Goal: Task Accomplishment & Management: Manage account settings

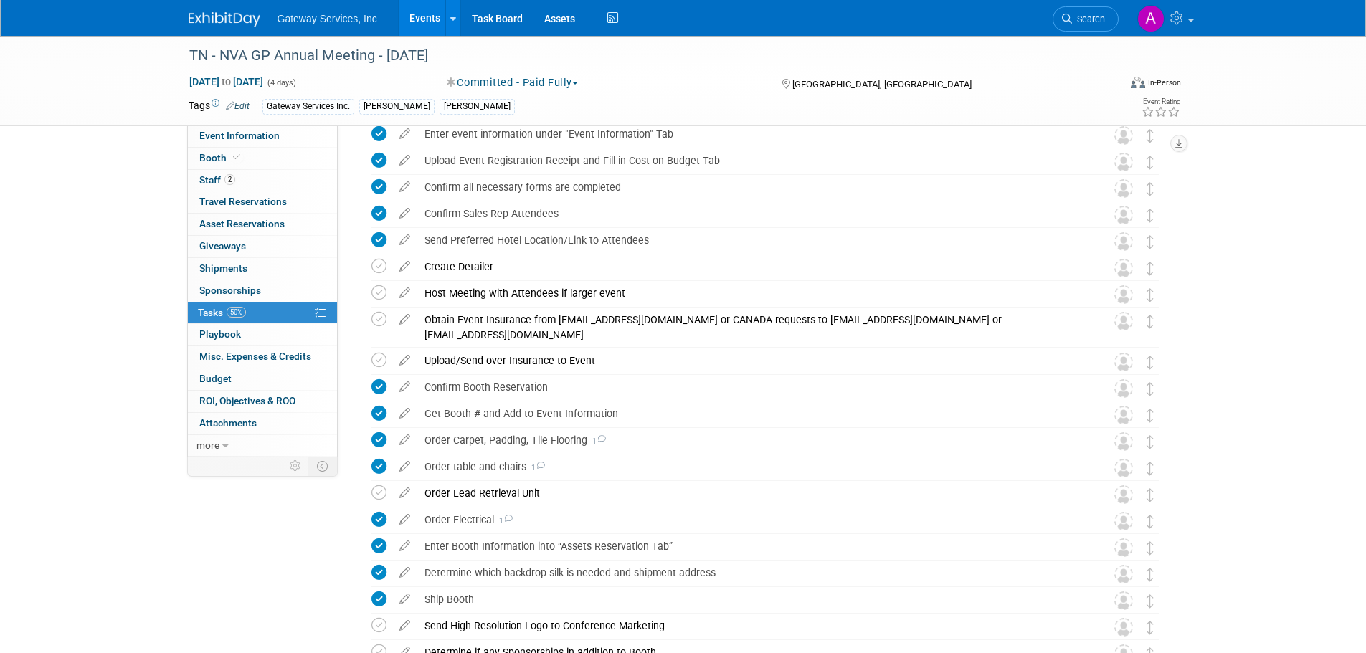
click at [219, 20] on img at bounding box center [225, 19] width 72 height 14
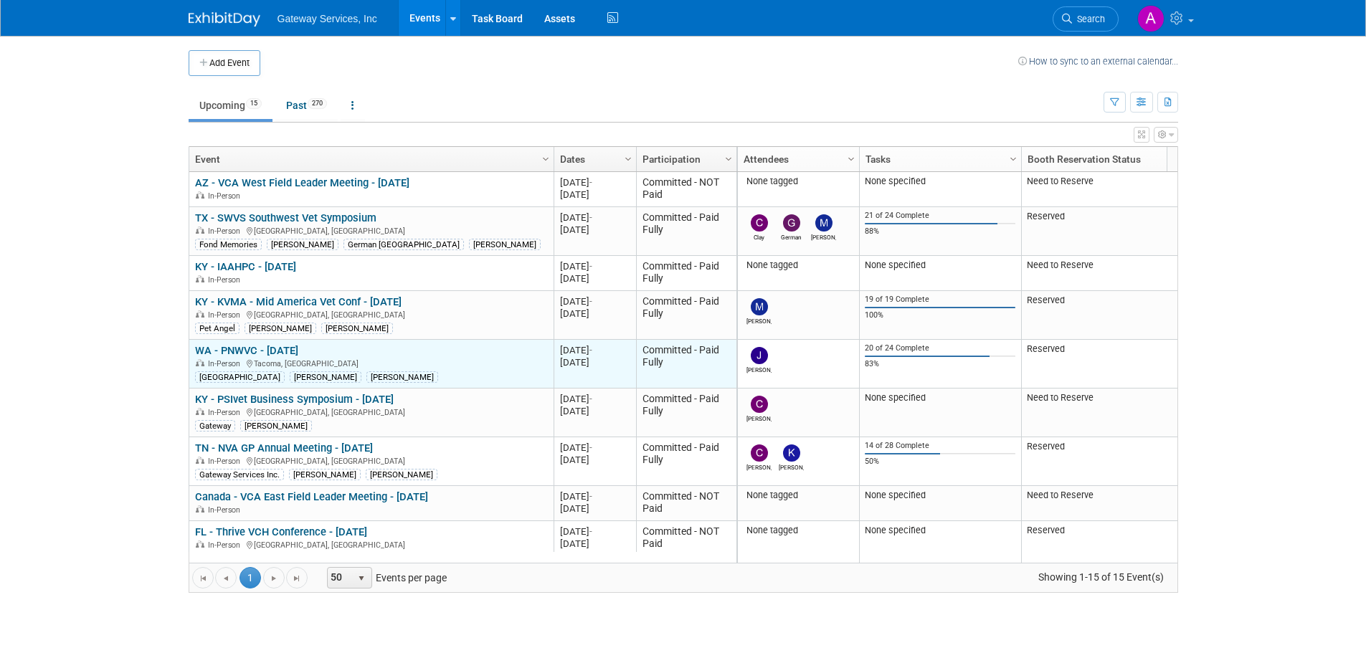
click at [274, 349] on link "WA - PNWVC - [DATE]" at bounding box center [246, 350] width 103 height 13
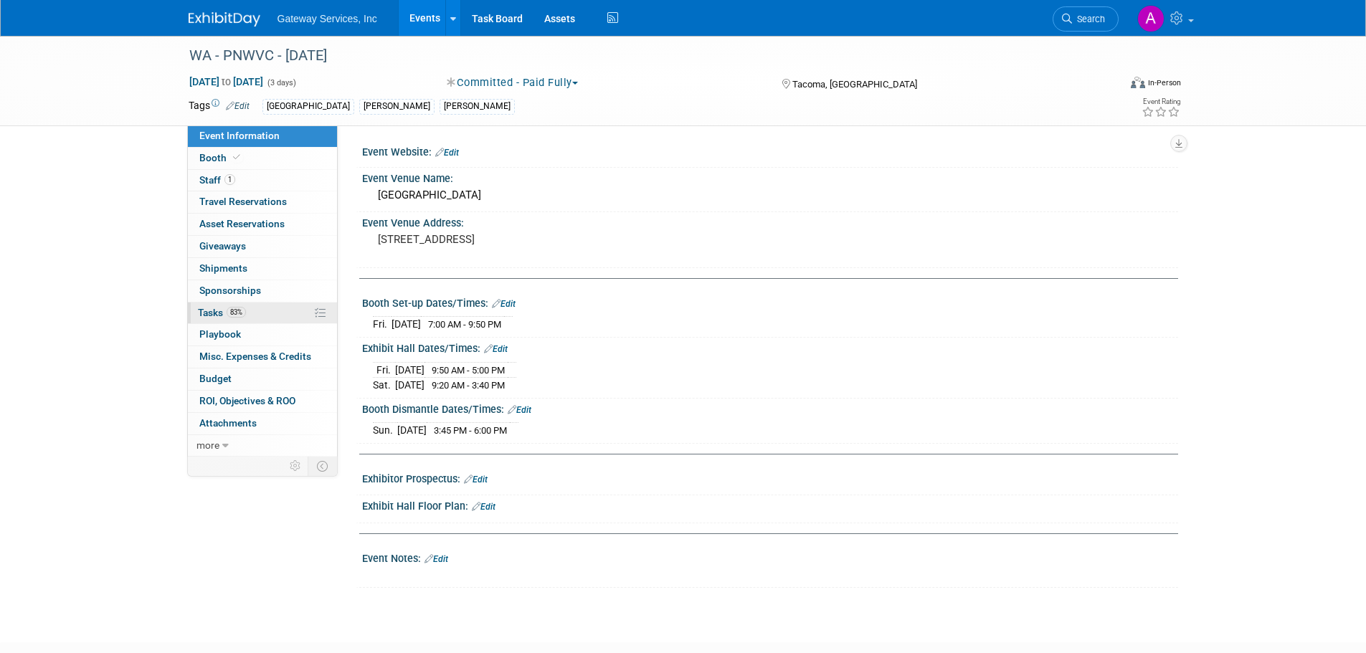
click at [261, 313] on link "83% Tasks 83%" at bounding box center [262, 314] width 149 height 22
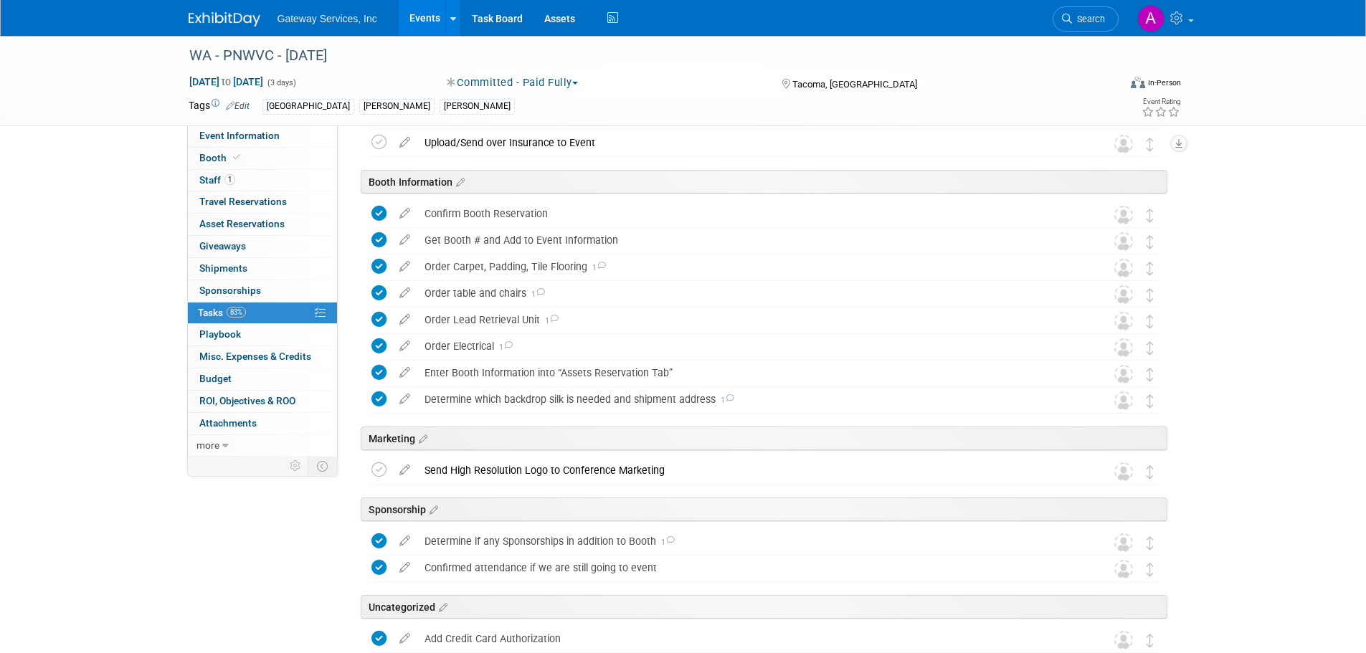
scroll to position [426, 0]
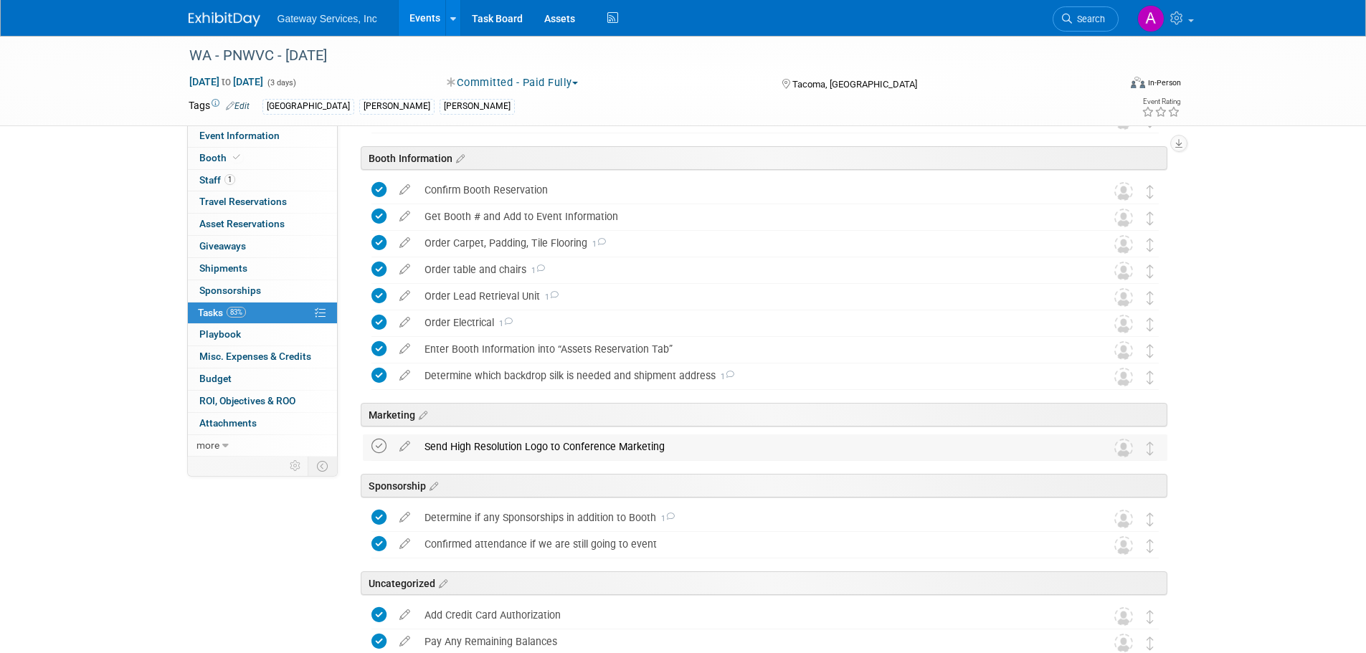
click at [380, 449] on icon at bounding box center [379, 446] width 15 height 15
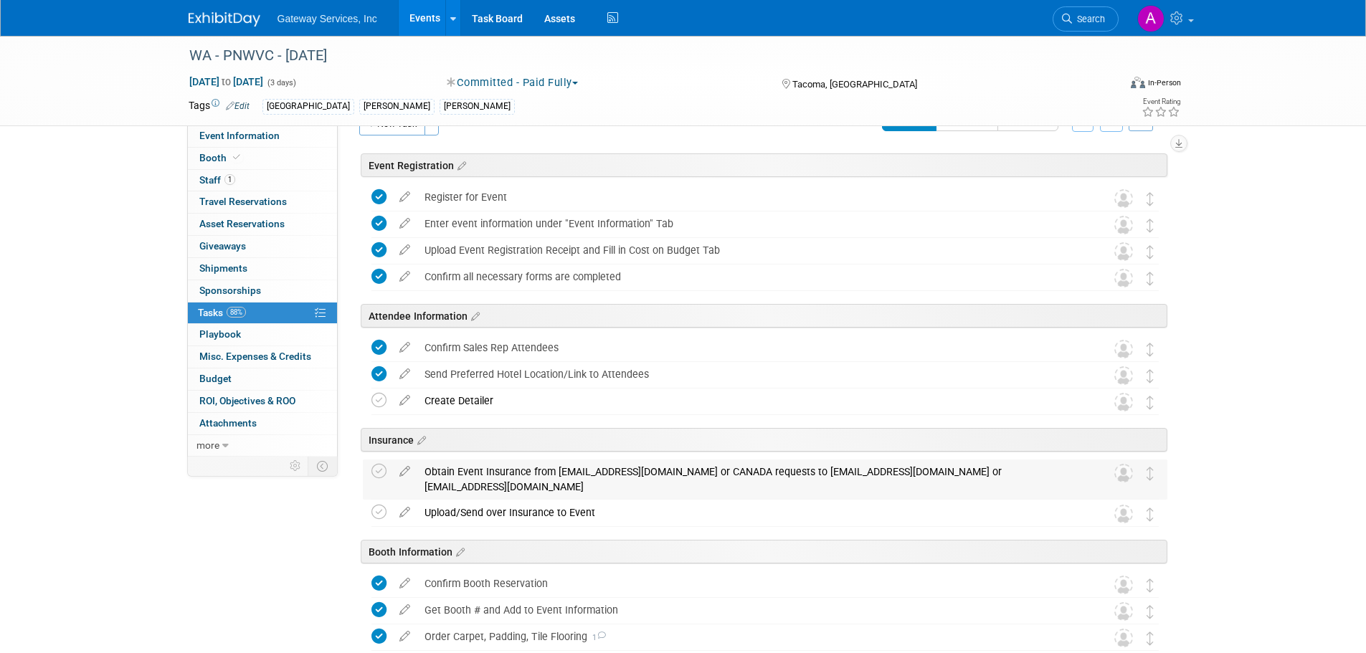
scroll to position [0, 0]
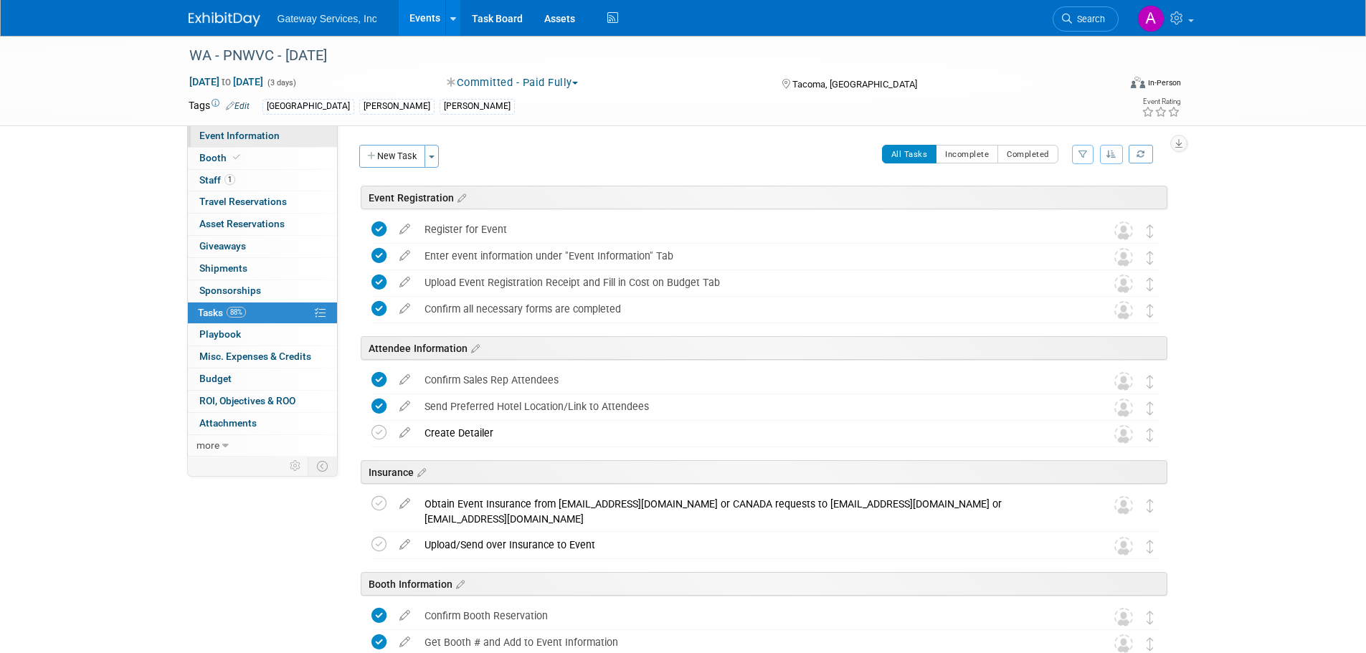
click at [287, 141] on link "Event Information" at bounding box center [262, 137] width 149 height 22
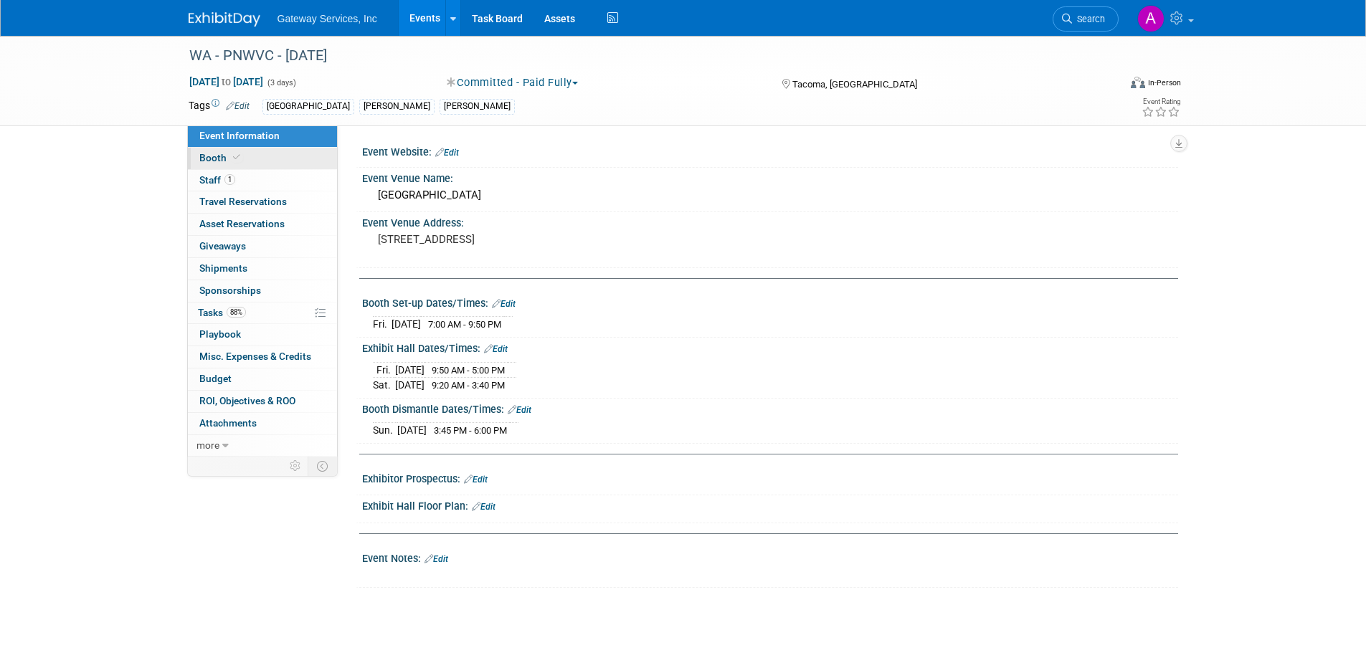
click at [254, 166] on link "Booth" at bounding box center [262, 159] width 149 height 22
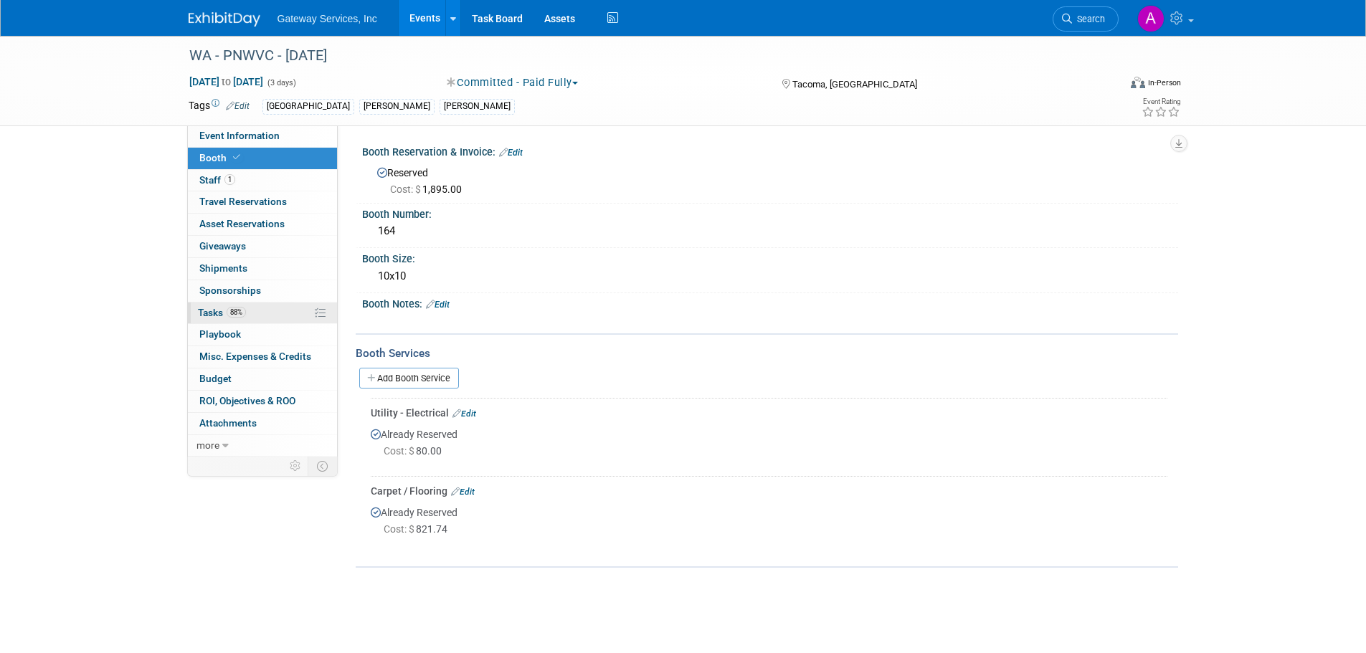
click at [279, 311] on link "88% Tasks 88%" at bounding box center [262, 314] width 149 height 22
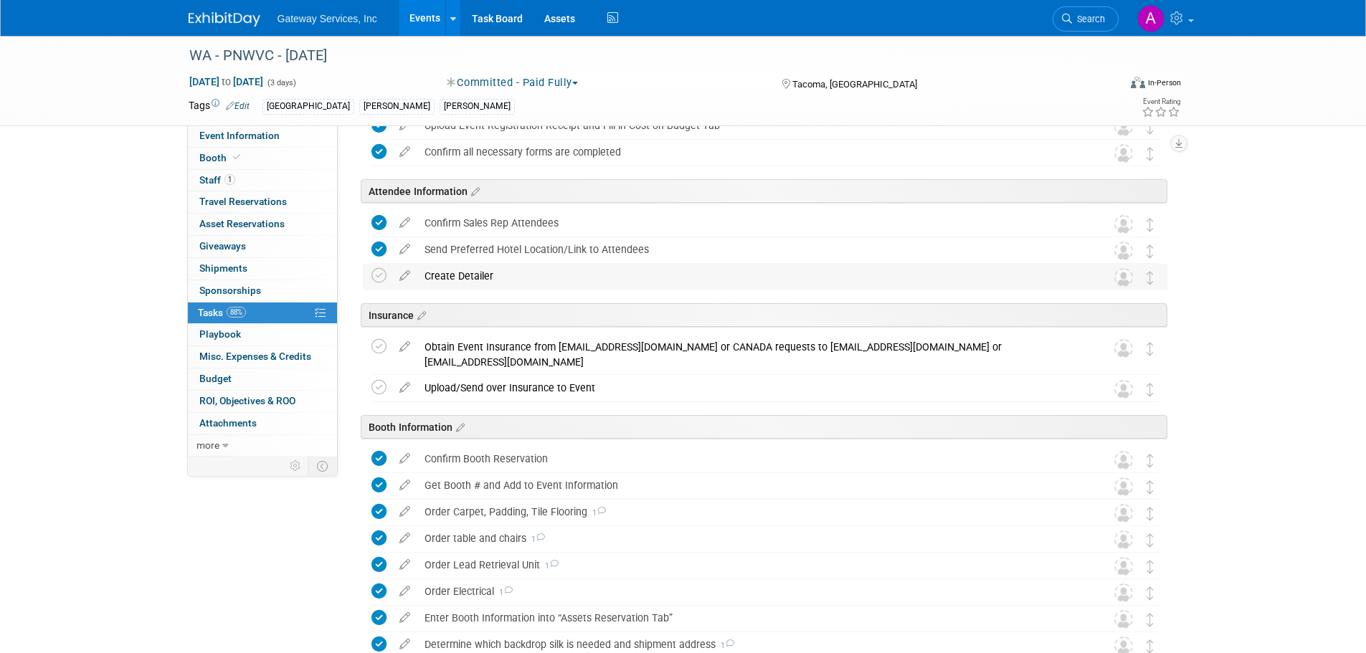
scroll to position [287, 0]
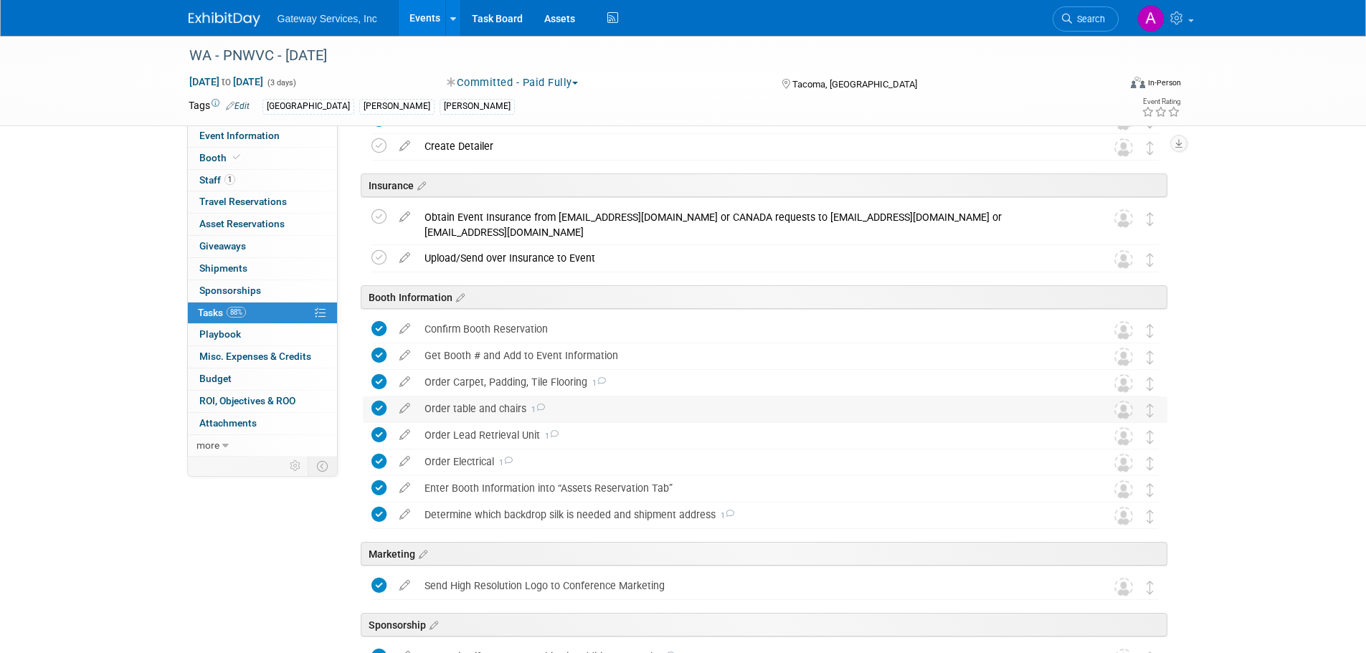
click at [459, 409] on div "Order table and chairs 1" at bounding box center [751, 409] width 669 height 24
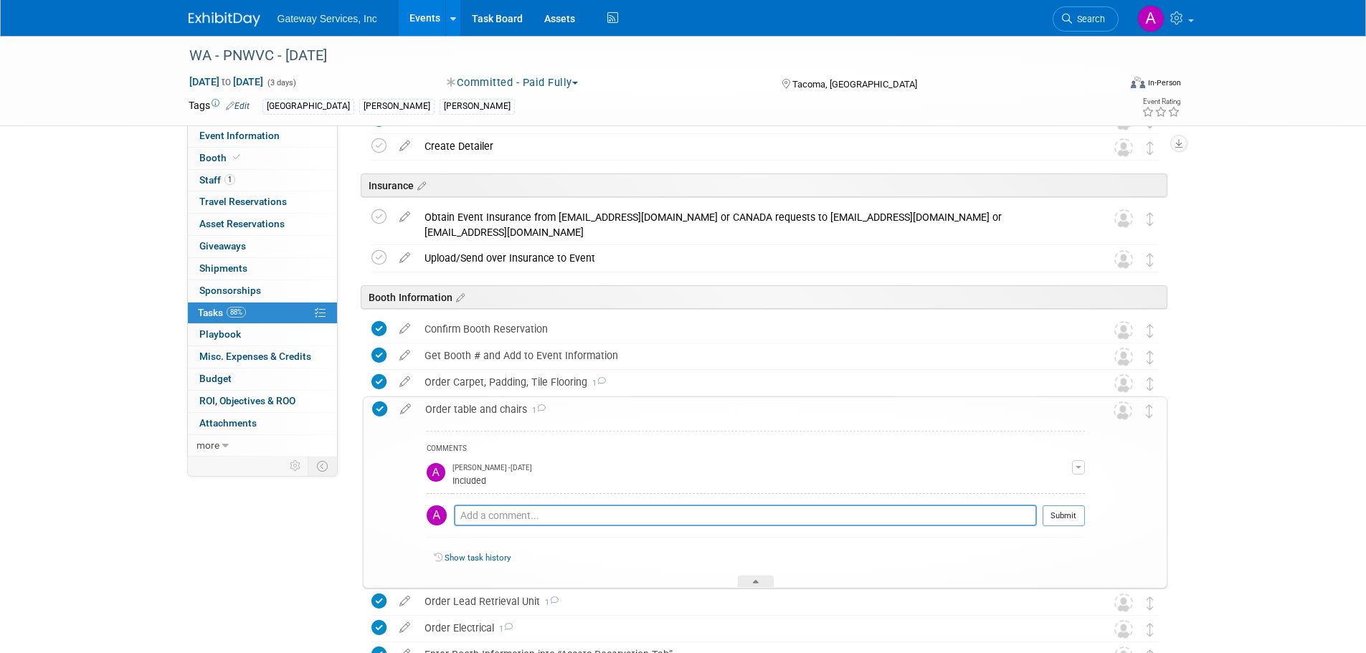
click at [506, 413] on div "Order table and chairs 1" at bounding box center [751, 409] width 667 height 24
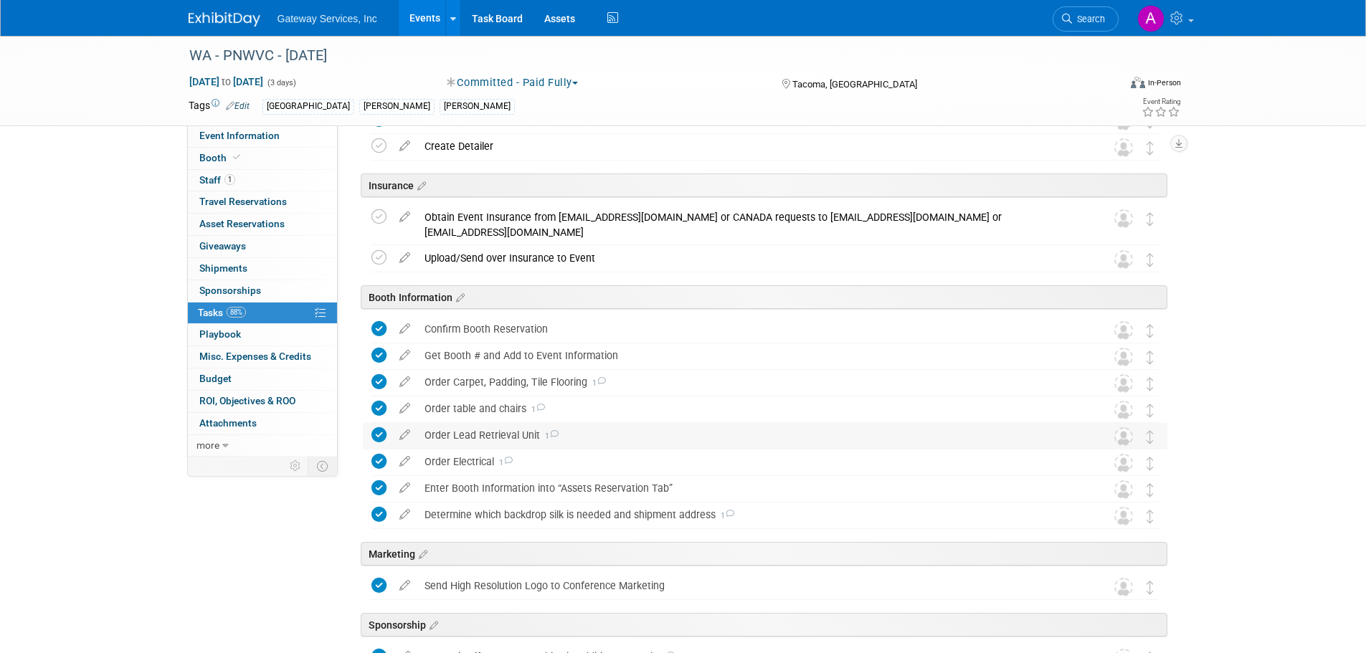
click at [492, 441] on div "Order Lead Retrieval Unit 1" at bounding box center [751, 435] width 669 height 24
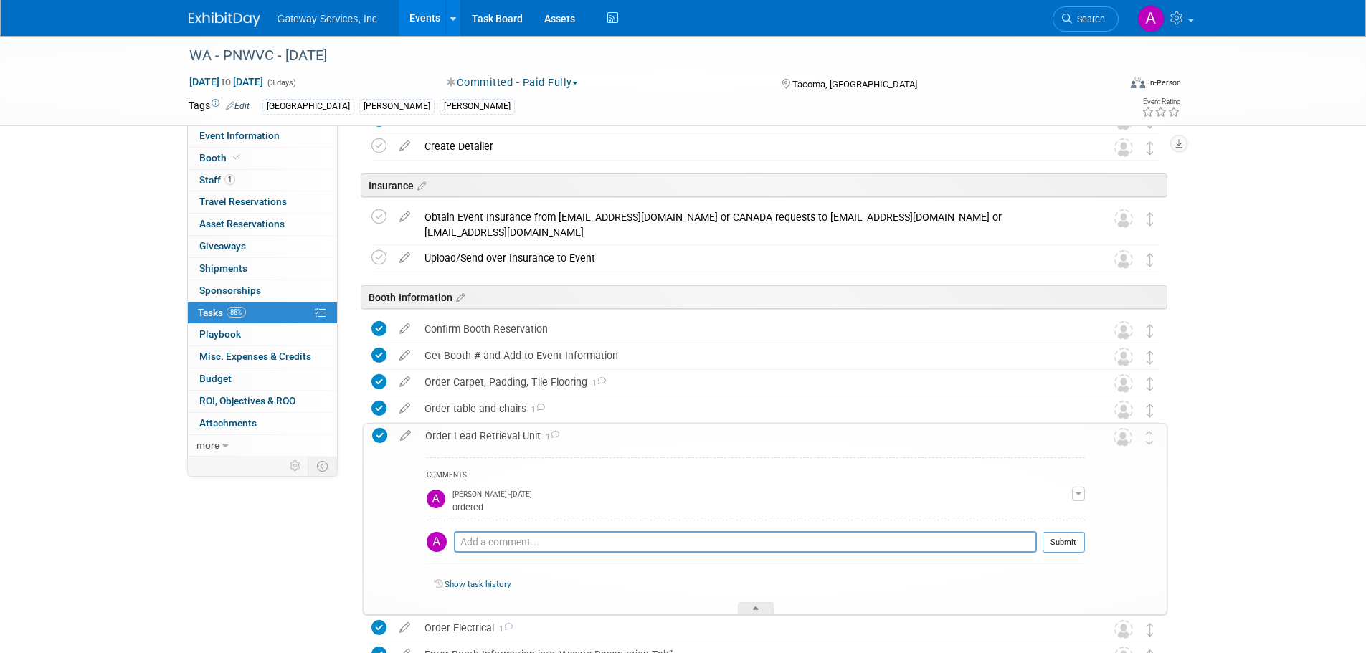
click at [499, 435] on div "Order Lead Retrieval Unit 1" at bounding box center [751, 436] width 667 height 24
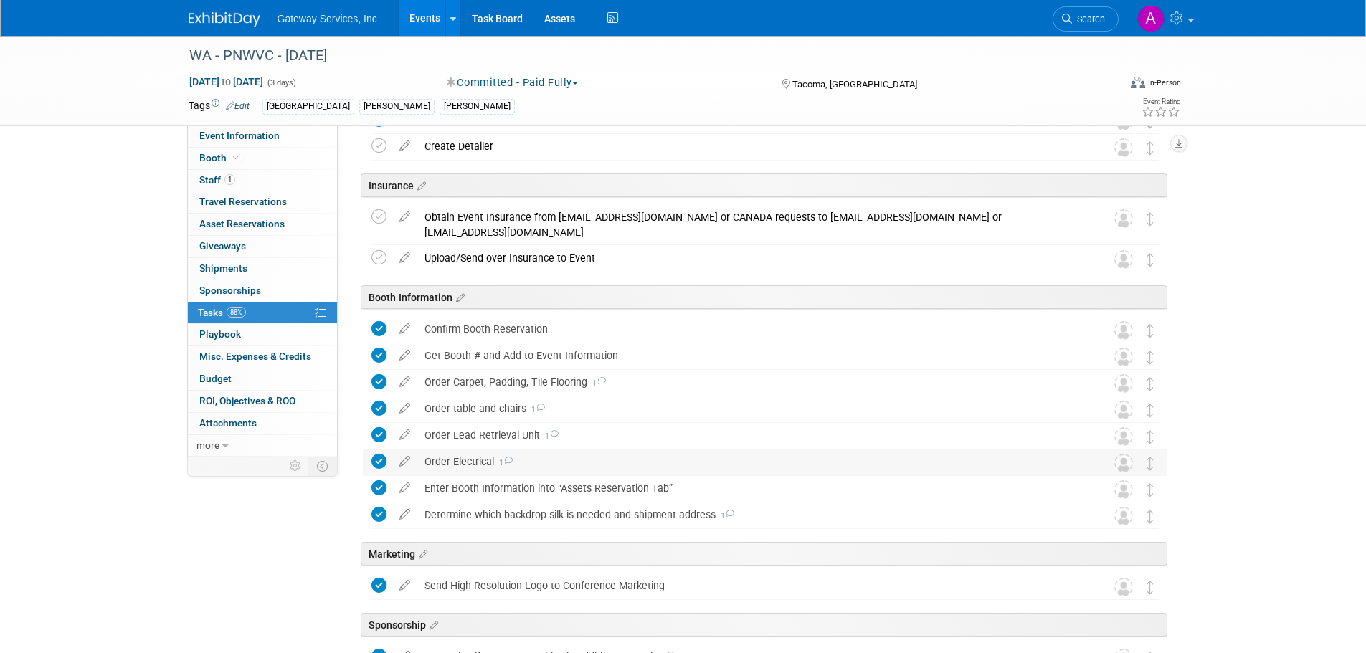
click at [466, 463] on div "Order Electrical 1" at bounding box center [751, 462] width 669 height 24
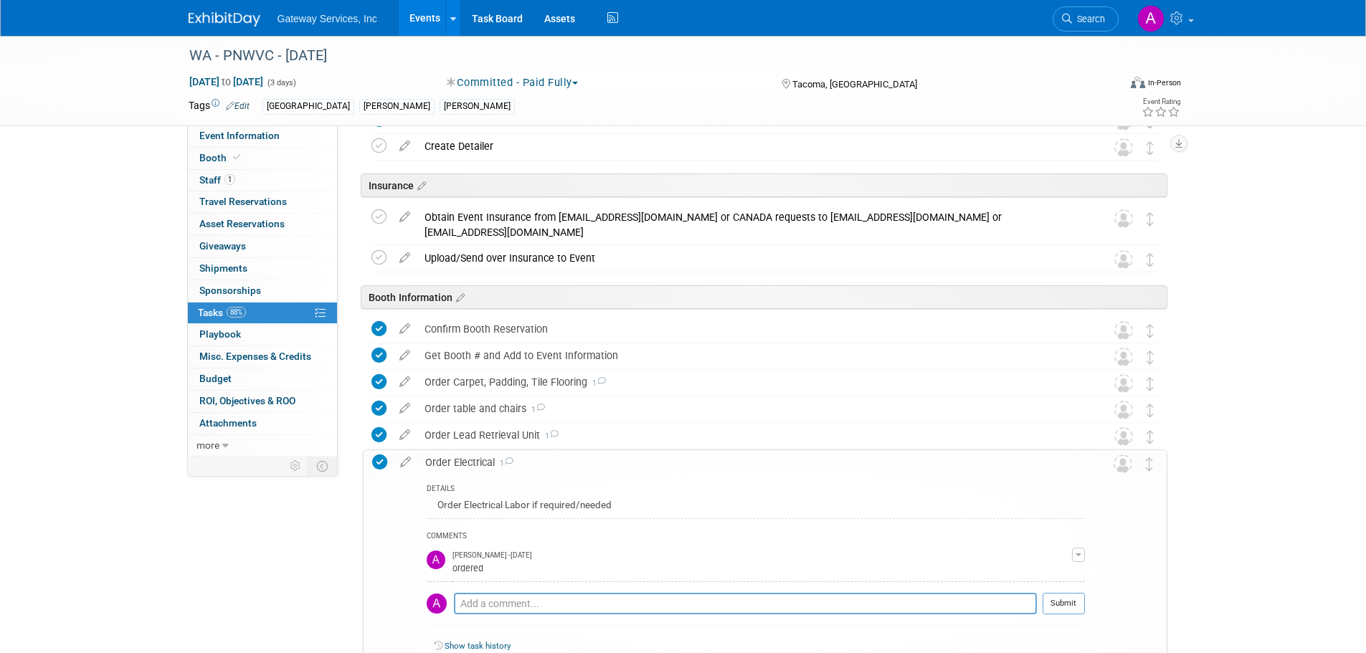
click at [466, 463] on div "Order Electrical 1" at bounding box center [751, 462] width 667 height 24
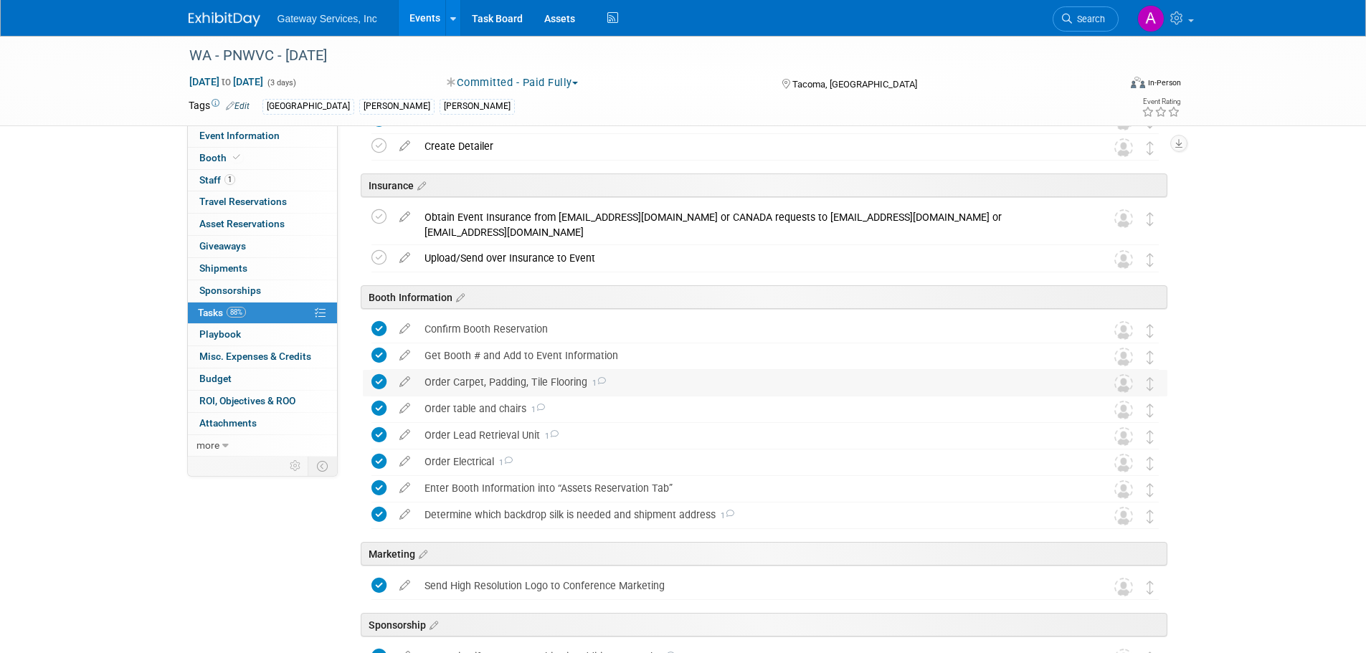
click at [506, 387] on div "Order Carpet, Padding, Tile Flooring 1" at bounding box center [751, 382] width 669 height 24
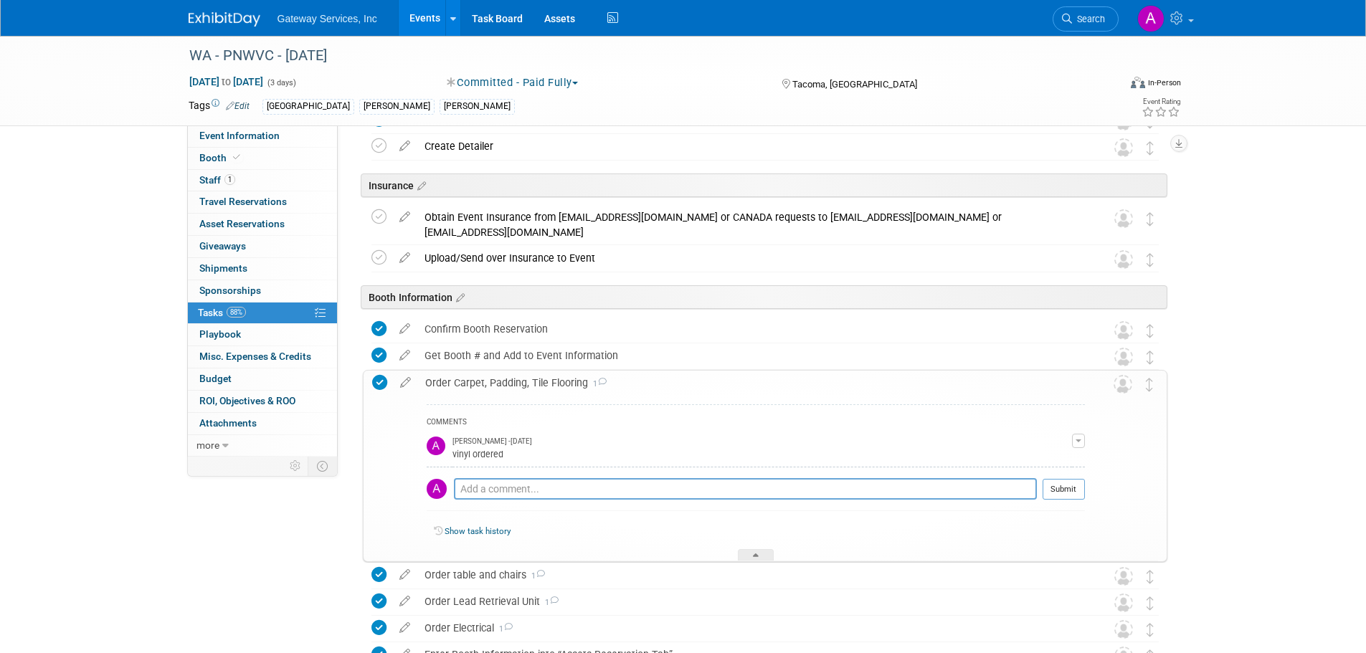
click at [506, 387] on div "Order Carpet, Padding, Tile Flooring 1" at bounding box center [751, 383] width 667 height 24
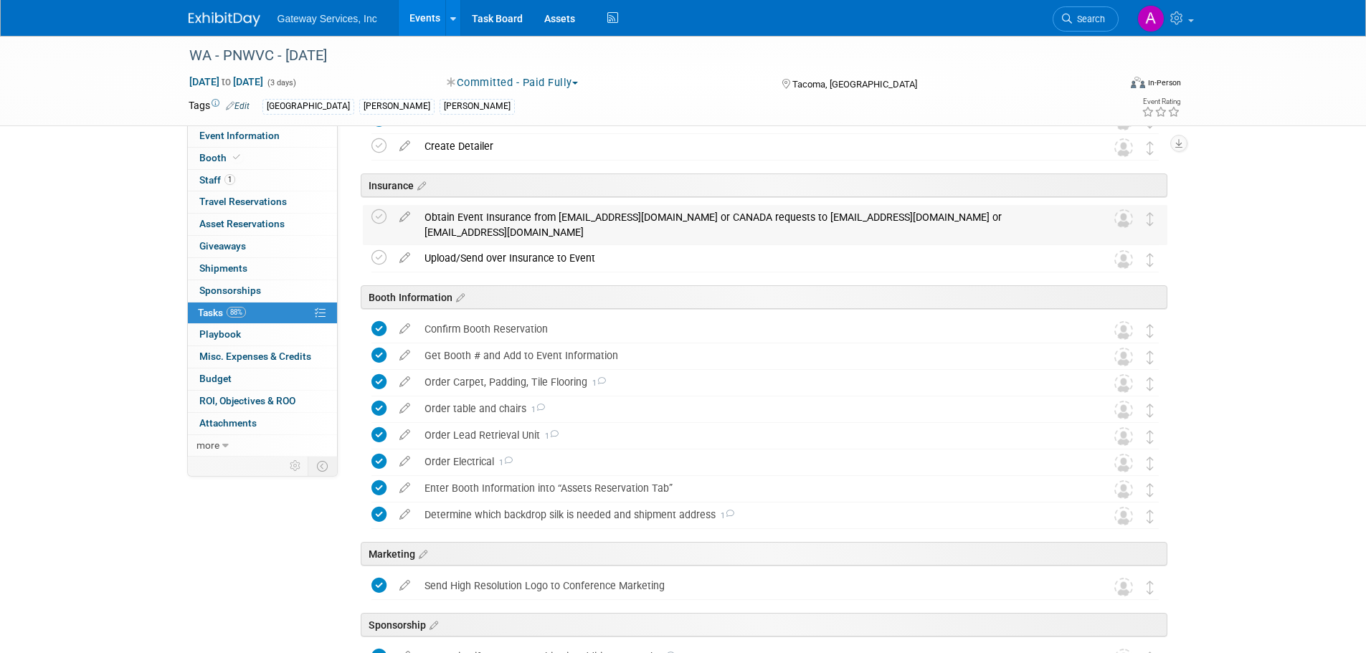
scroll to position [72, 0]
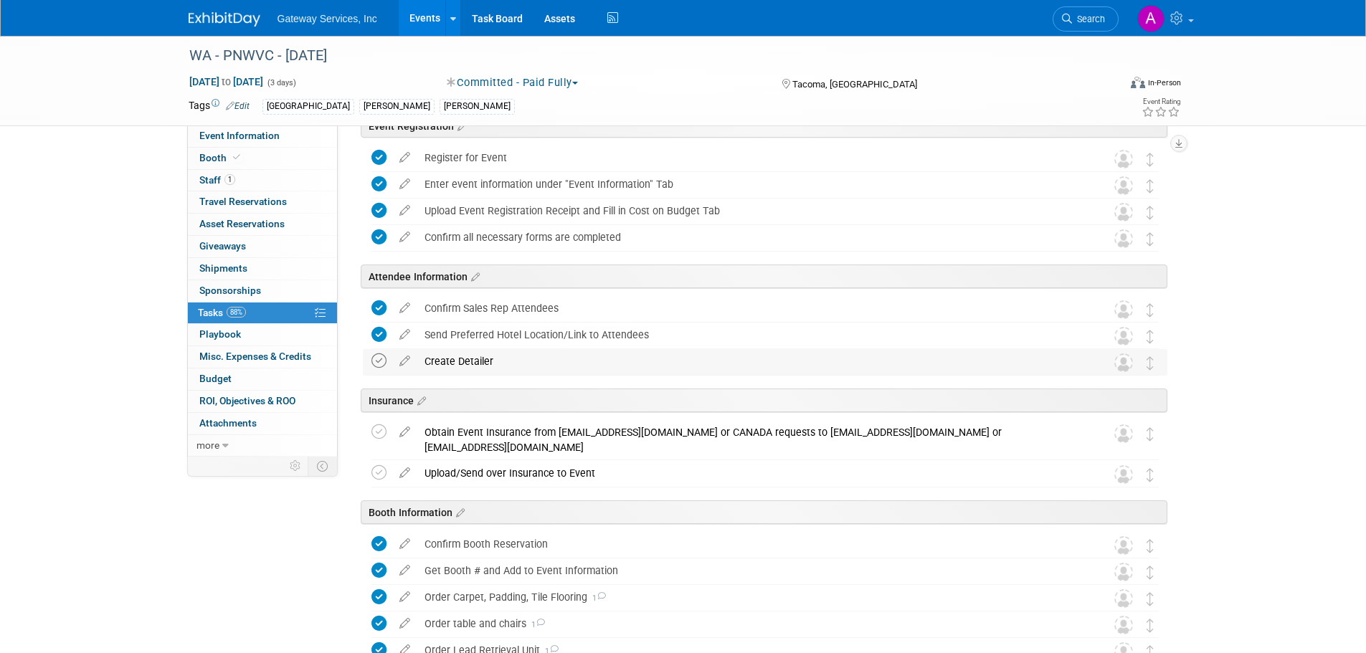
click at [380, 367] on icon at bounding box center [379, 361] width 15 height 15
click at [242, 421] on span "Attachments 0" at bounding box center [227, 422] width 57 height 11
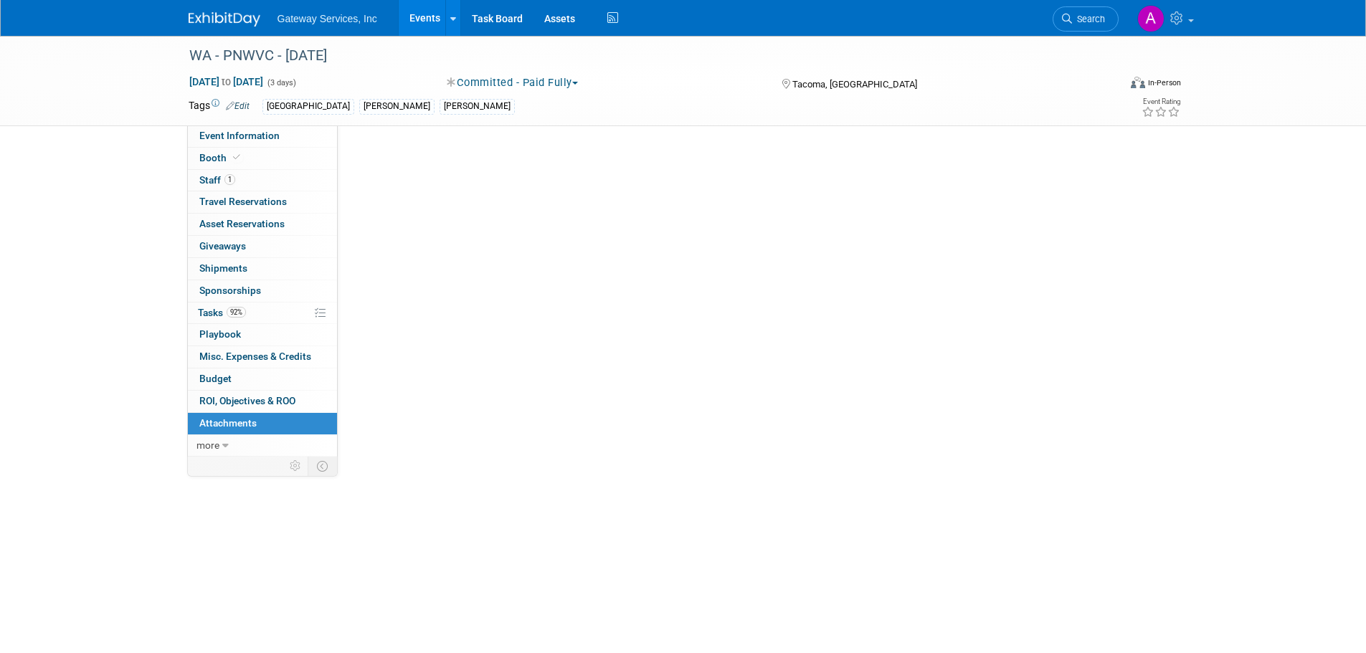
scroll to position [0, 0]
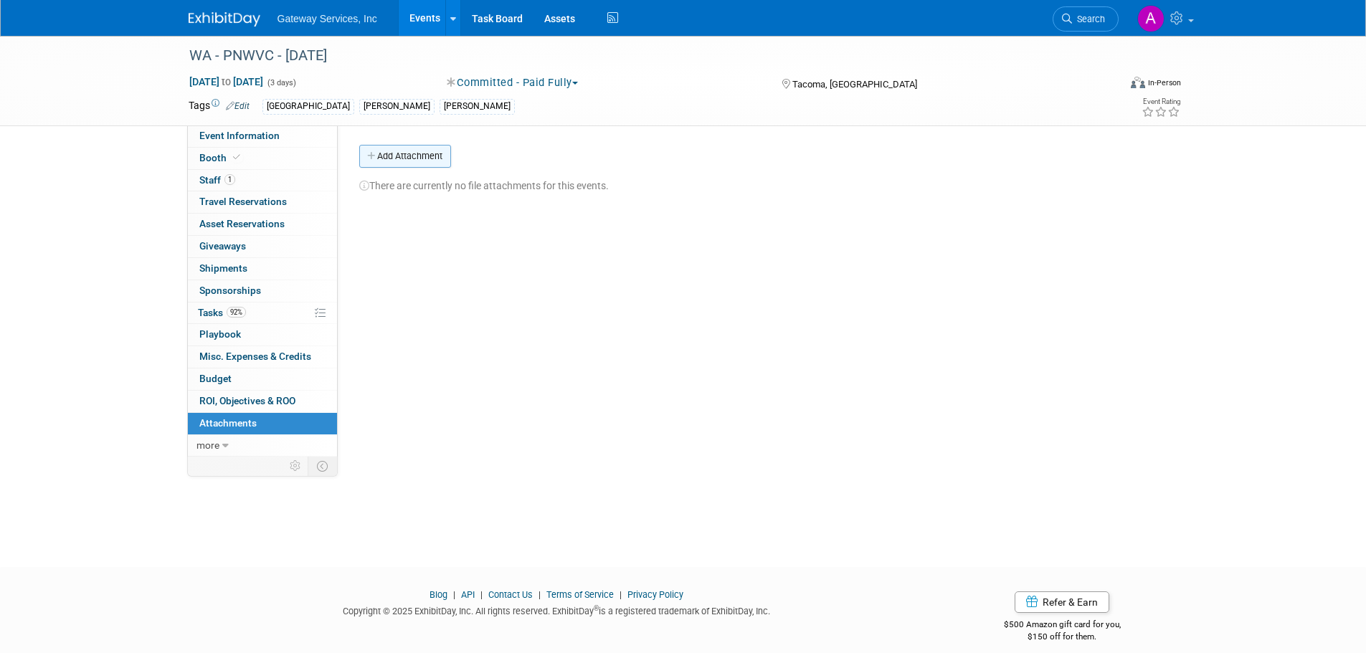
click at [412, 162] on button "Add Attachment" at bounding box center [405, 156] width 92 height 23
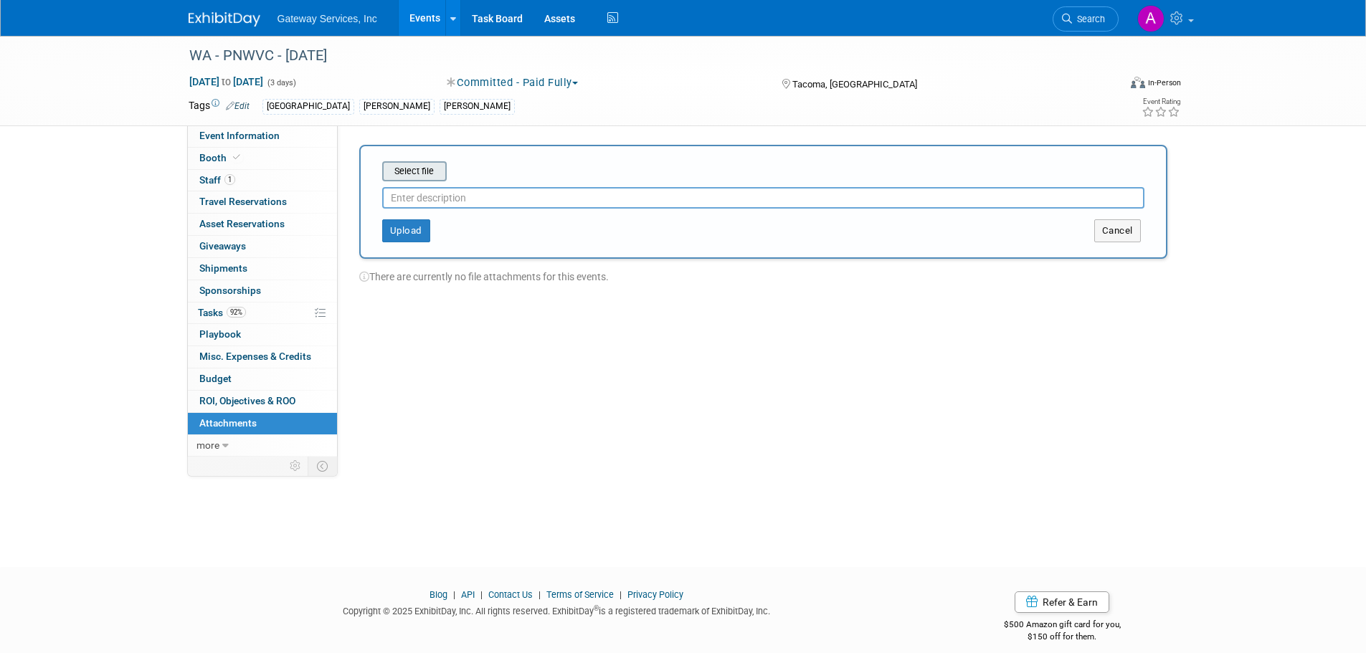
click at [412, 178] on input "file" at bounding box center [360, 171] width 171 height 17
click at [557, 194] on input "text" at bounding box center [763, 192] width 762 height 22
type input "detailer"
click at [403, 229] on button "Upload" at bounding box center [406, 225] width 48 height 23
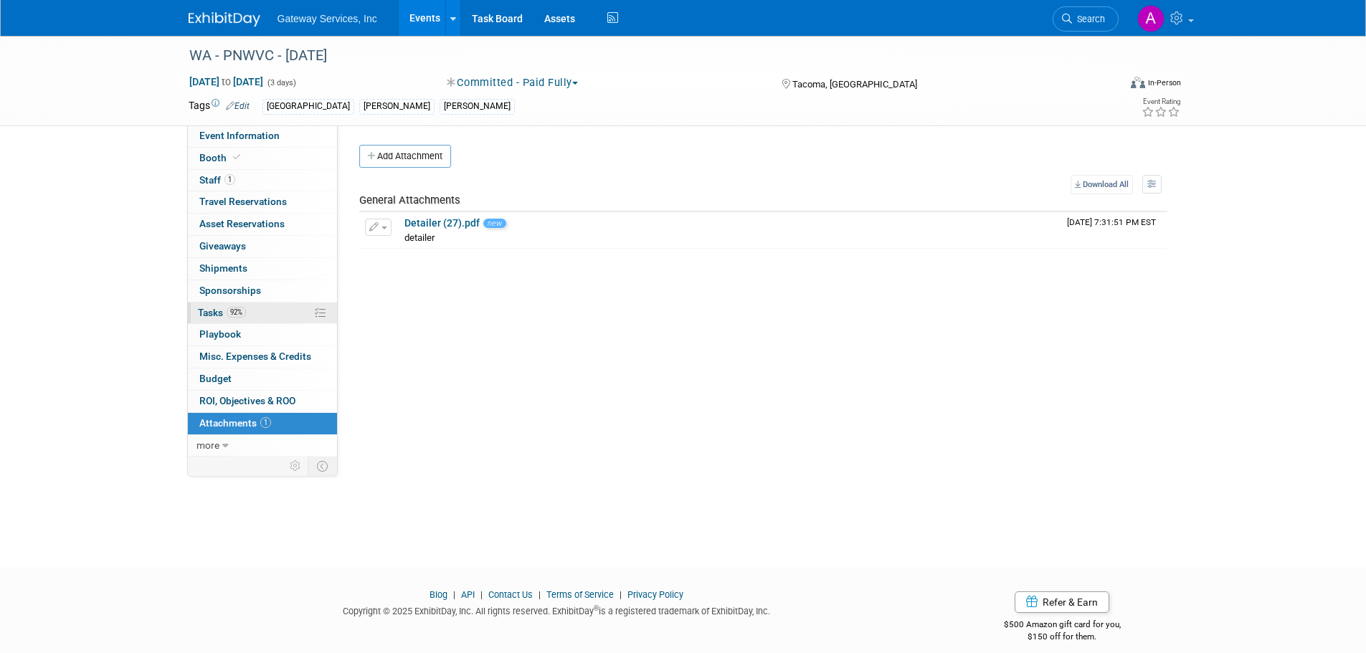
click at [263, 312] on link "92% Tasks 92%" at bounding box center [262, 314] width 149 height 22
